Goal: Transaction & Acquisition: Subscribe to service/newsletter

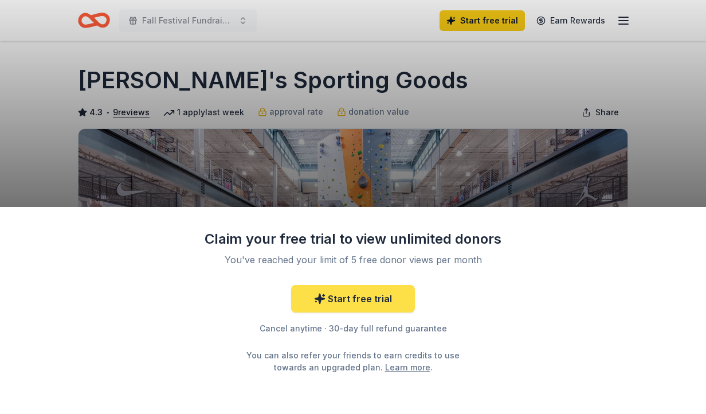
click at [348, 290] on link "Start free trial" at bounding box center [353, 298] width 124 height 27
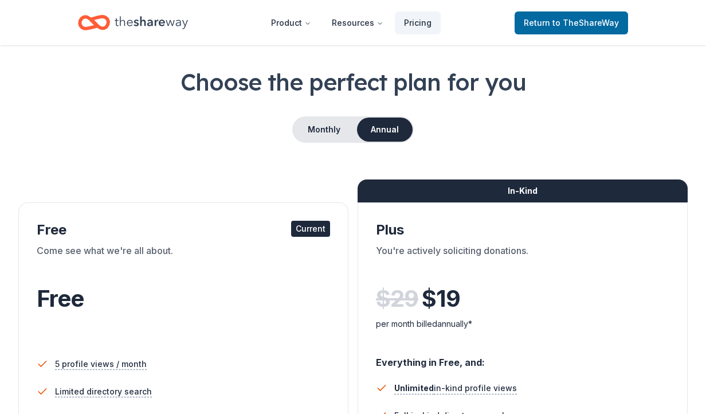
scroll to position [42, 0]
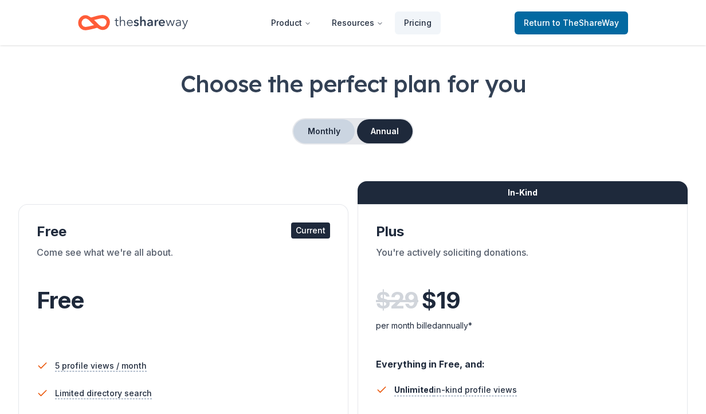
click at [328, 123] on button "Monthly" at bounding box center [323, 131] width 61 height 24
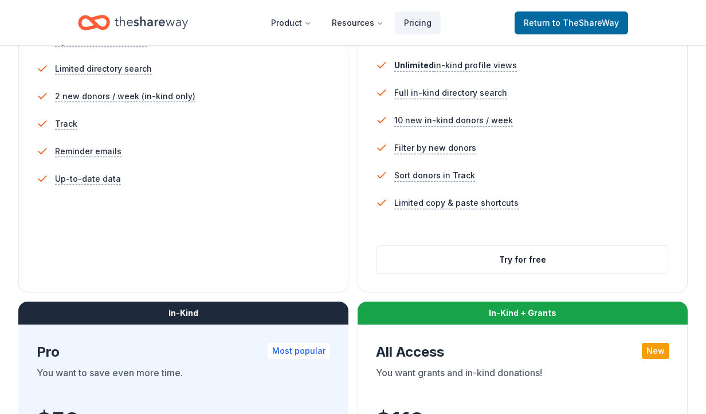
scroll to position [351, 0]
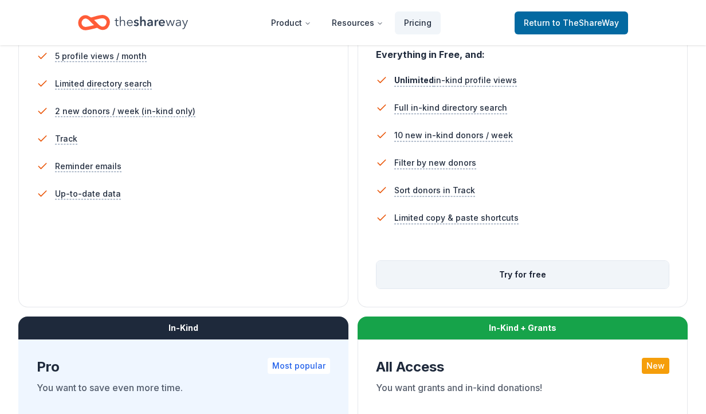
click at [526, 273] on button "Try for free" at bounding box center [522, 274] width 292 height 27
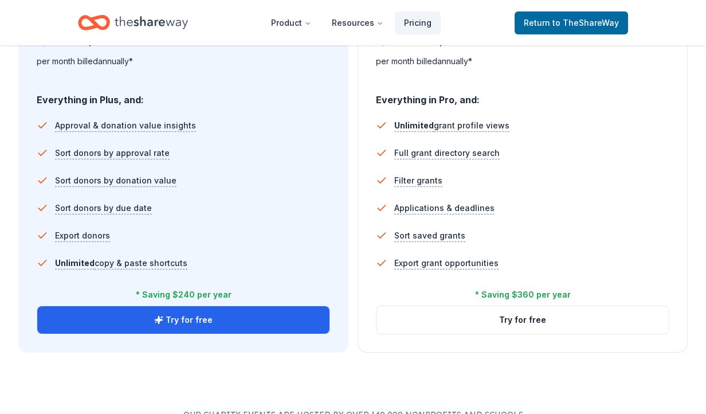
scroll to position [753, 0]
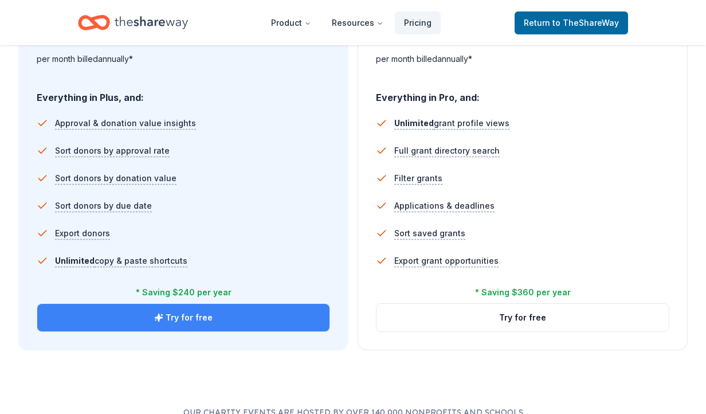
click at [172, 313] on button "Try for free" at bounding box center [183, 317] width 292 height 27
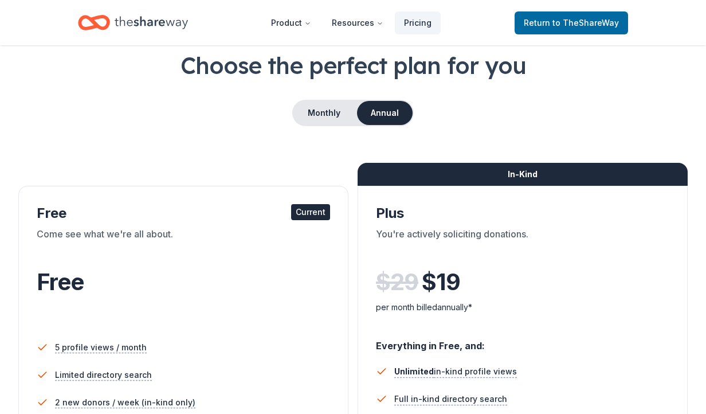
scroll to position [38, 0]
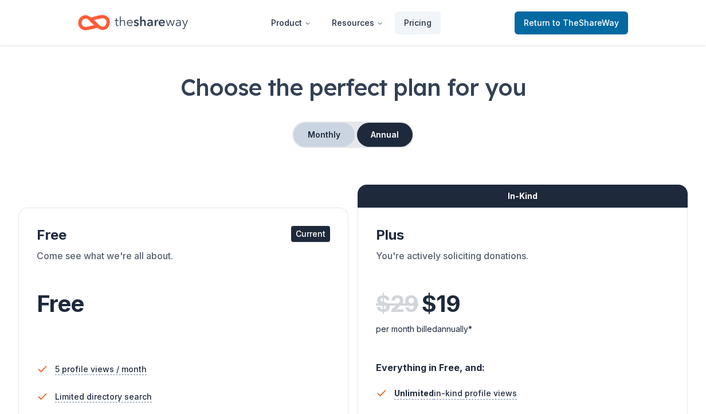
click at [322, 132] on button "Monthly" at bounding box center [323, 135] width 61 height 24
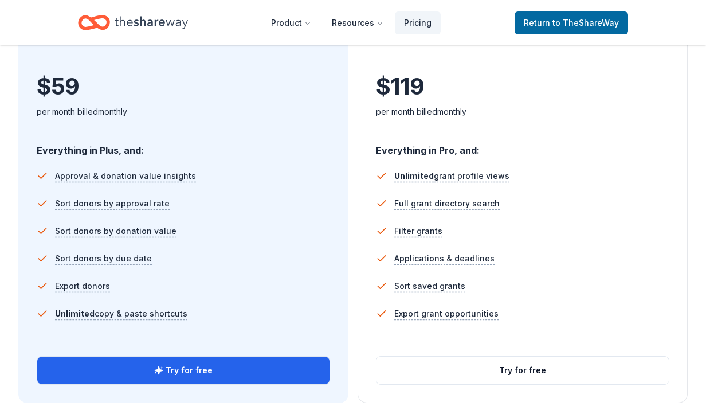
scroll to position [733, 0]
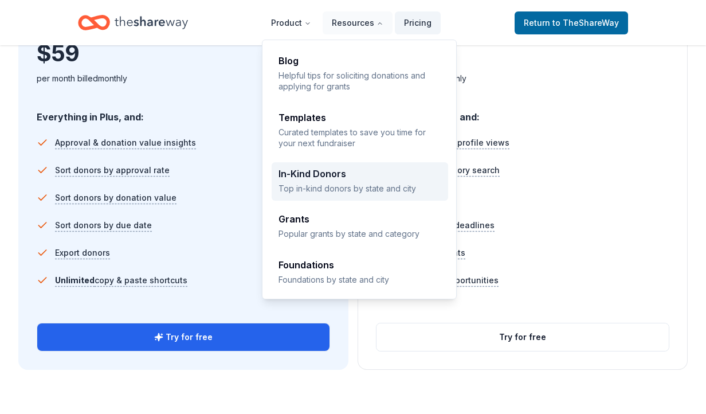
click at [368, 183] on p "Top in-kind donors by state and city" at bounding box center [359, 188] width 163 height 11
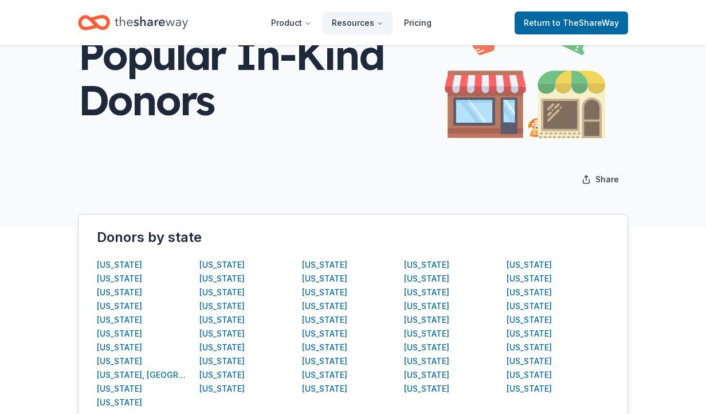
scroll to position [99, 0]
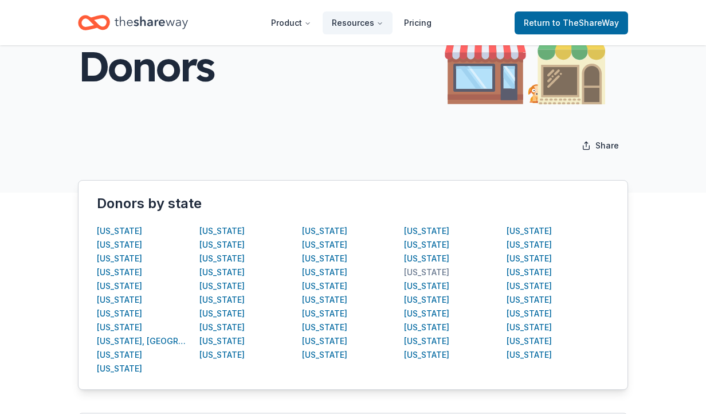
click at [429, 274] on div "North Dakota" at bounding box center [426, 272] width 45 height 14
